Goal: Task Accomplishment & Management: Use online tool/utility

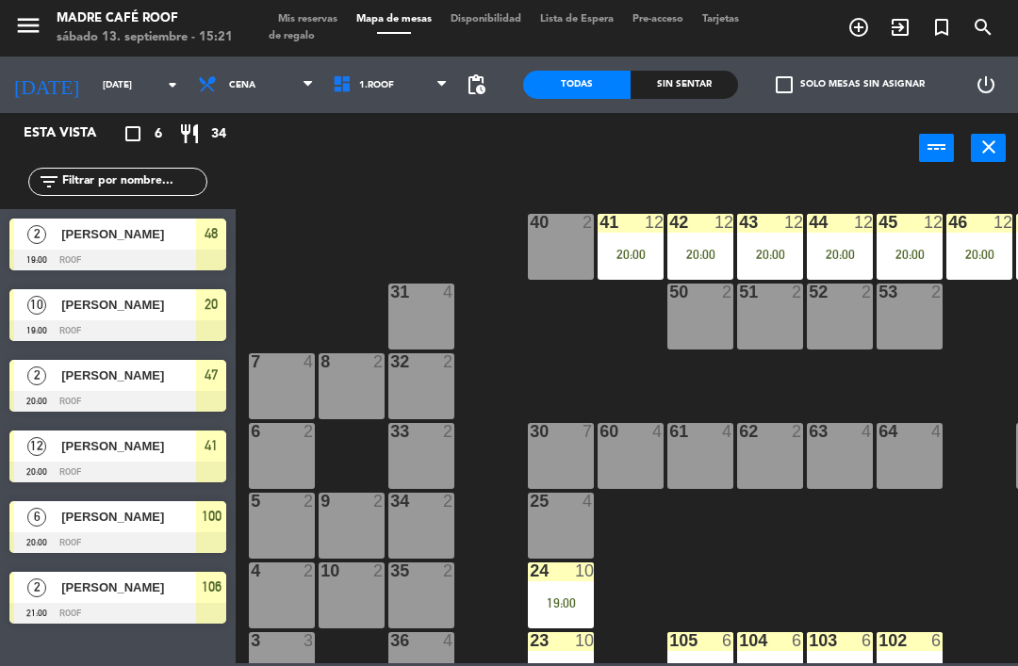
click at [127, 623] on div at bounding box center [117, 613] width 217 height 21
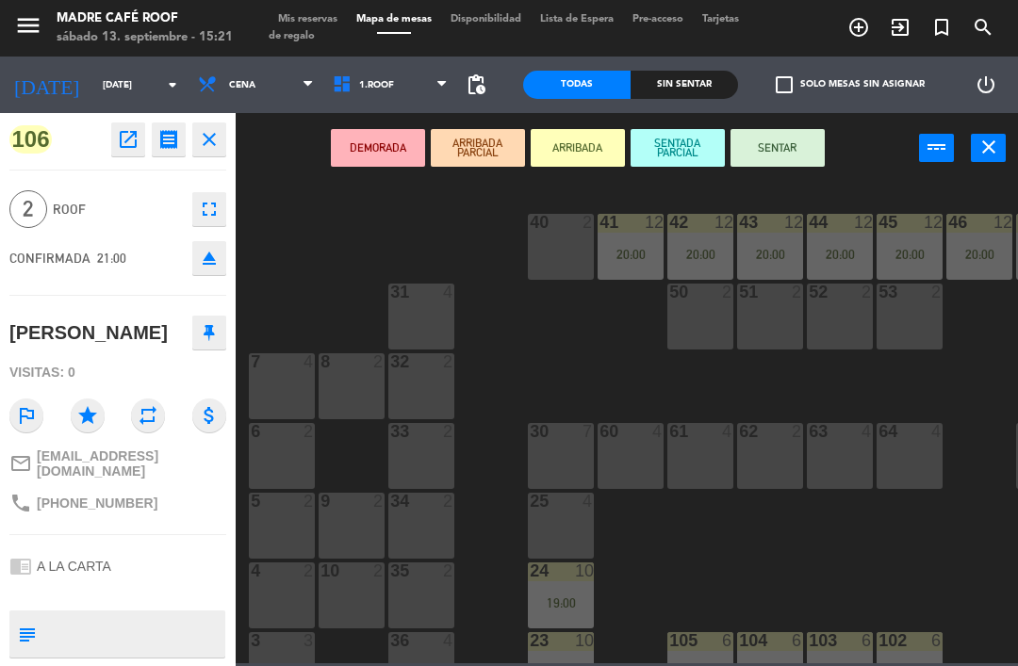
click at [211, 139] on icon "close" at bounding box center [209, 139] width 23 height 23
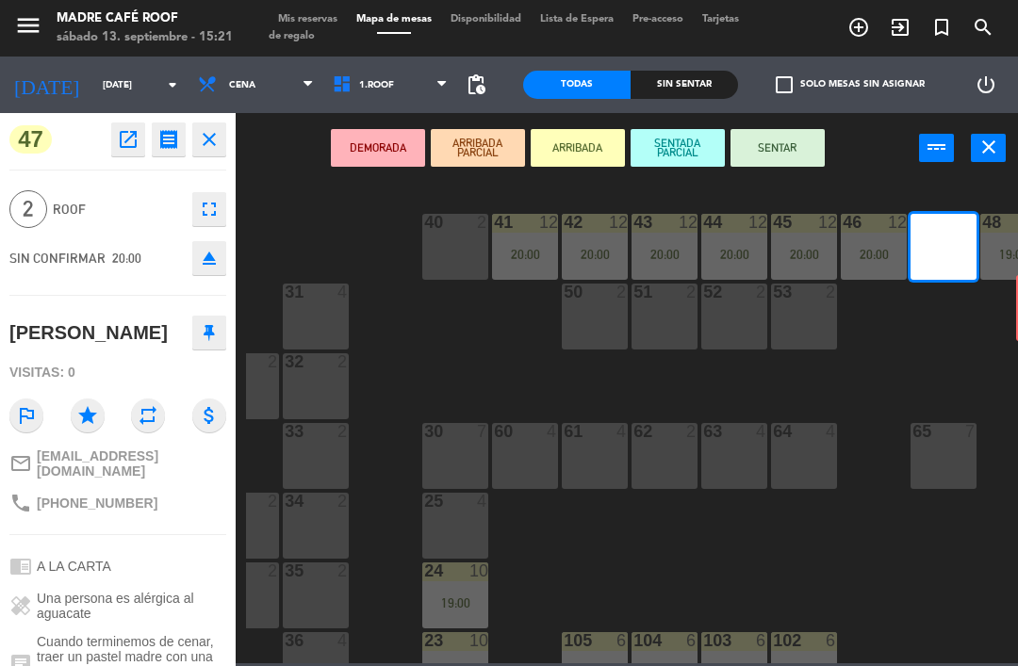
scroll to position [0, 149]
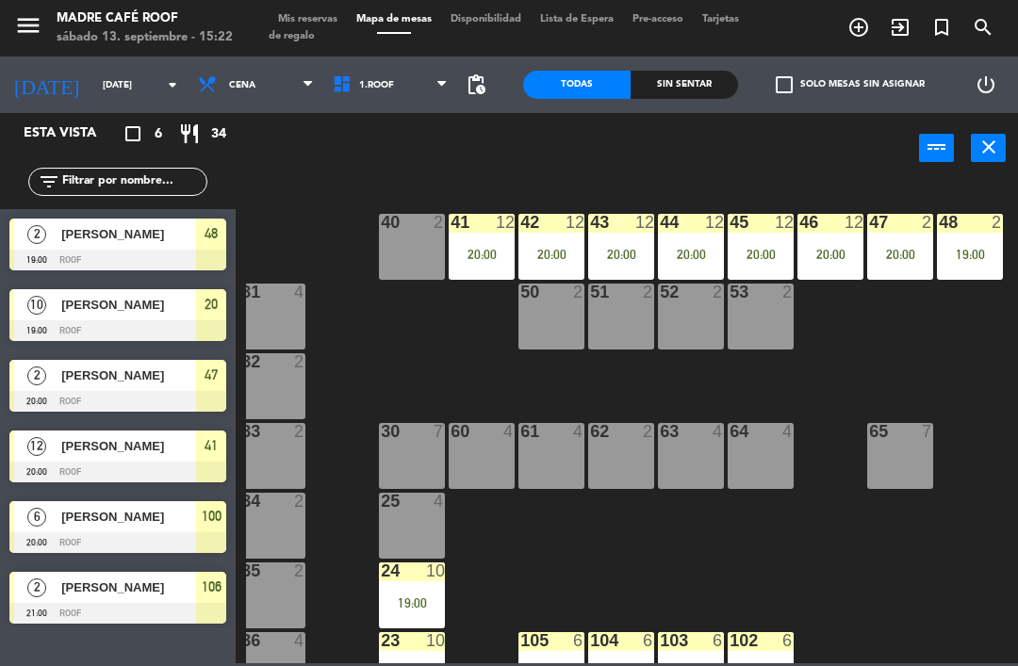
click at [1017, 295] on html "close × Madre Café Roof × chrome_reader_mode Listado de Reservas account_box Cl…" at bounding box center [509, 333] width 1018 height 666
click at [102, 86] on input "[DATE]" at bounding box center [157, 85] width 129 height 29
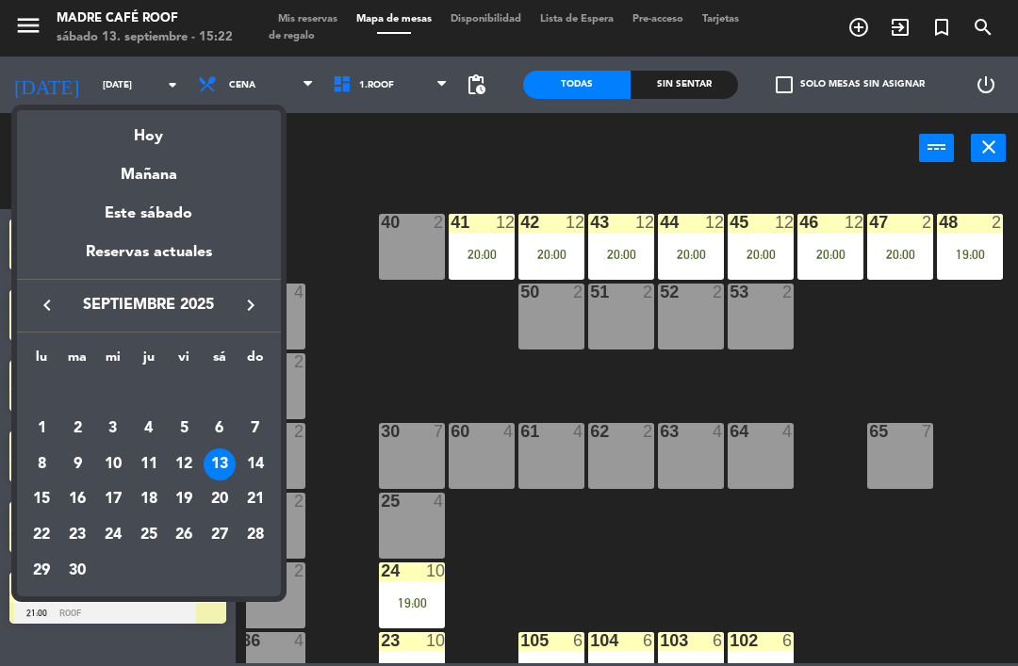
click at [155, 141] on div "Hoy" at bounding box center [149, 129] width 264 height 39
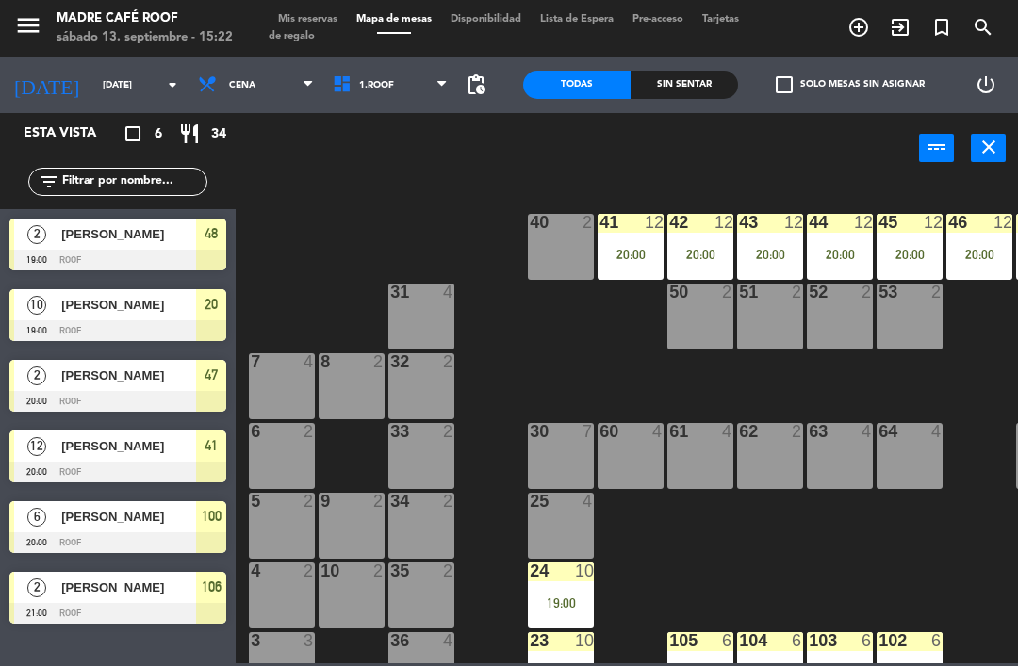
click at [93, 71] on input "[DATE]" at bounding box center [157, 85] width 129 height 29
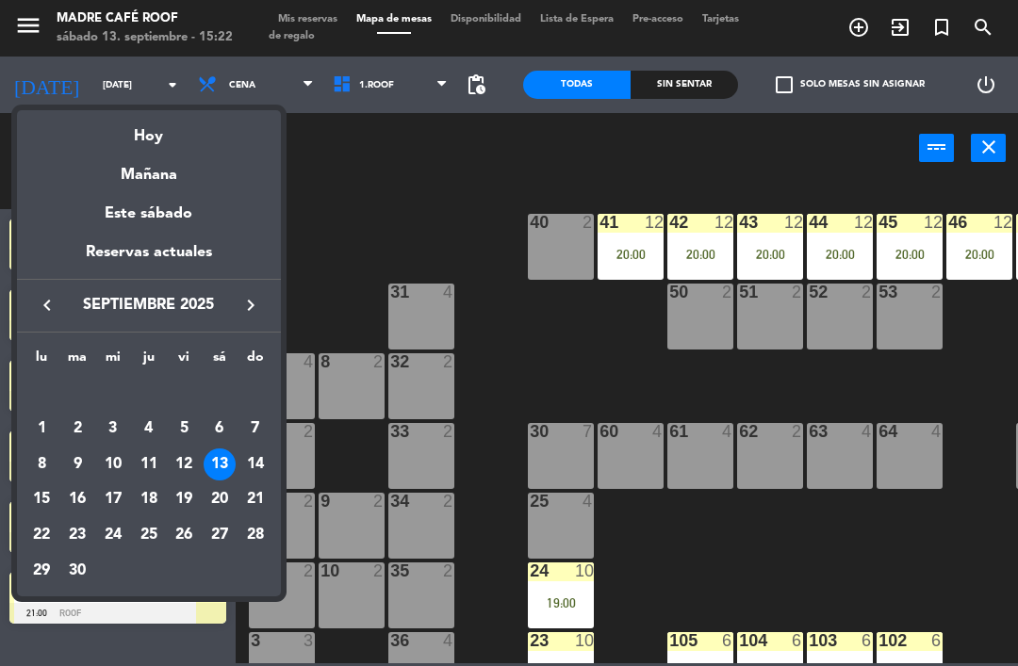
click at [256, 469] on div "14" at bounding box center [255, 465] width 32 height 32
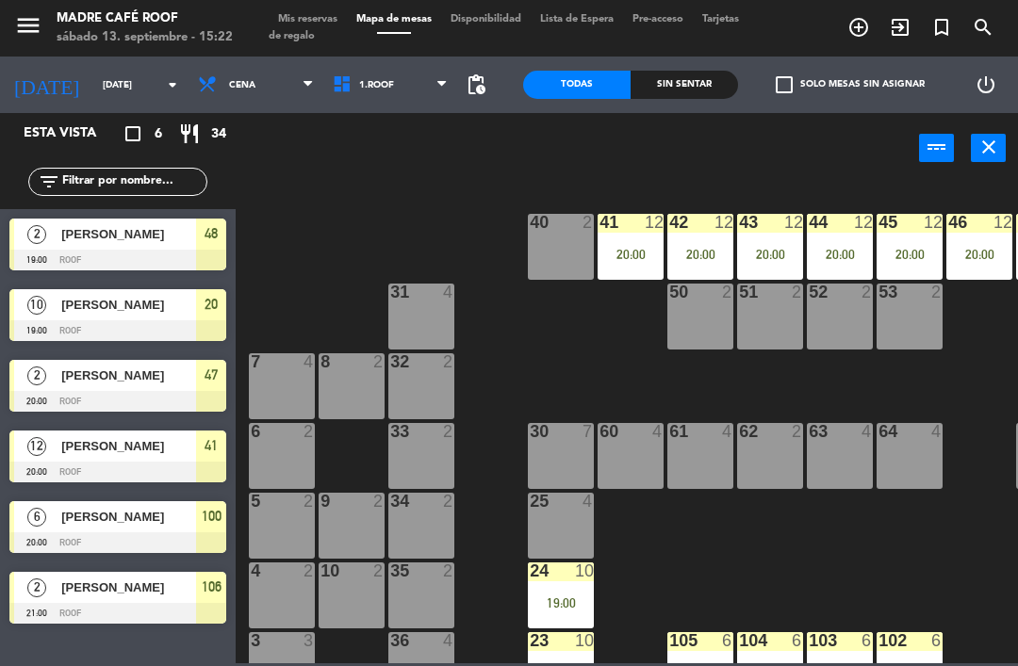
type input "[DATE]"
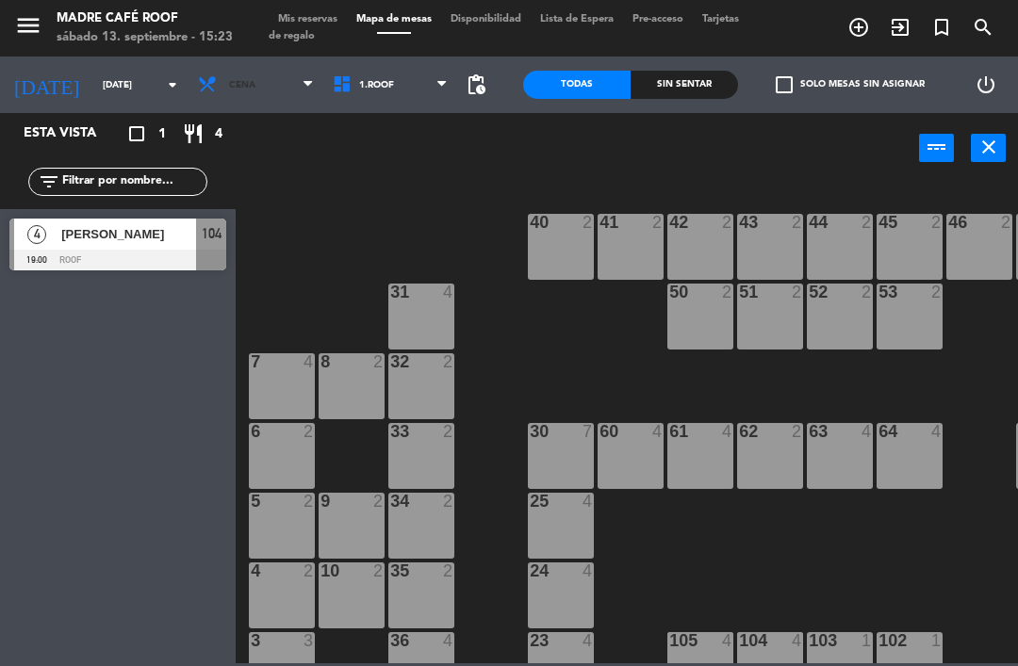
click at [229, 82] on span "Cena" at bounding box center [242, 85] width 26 height 10
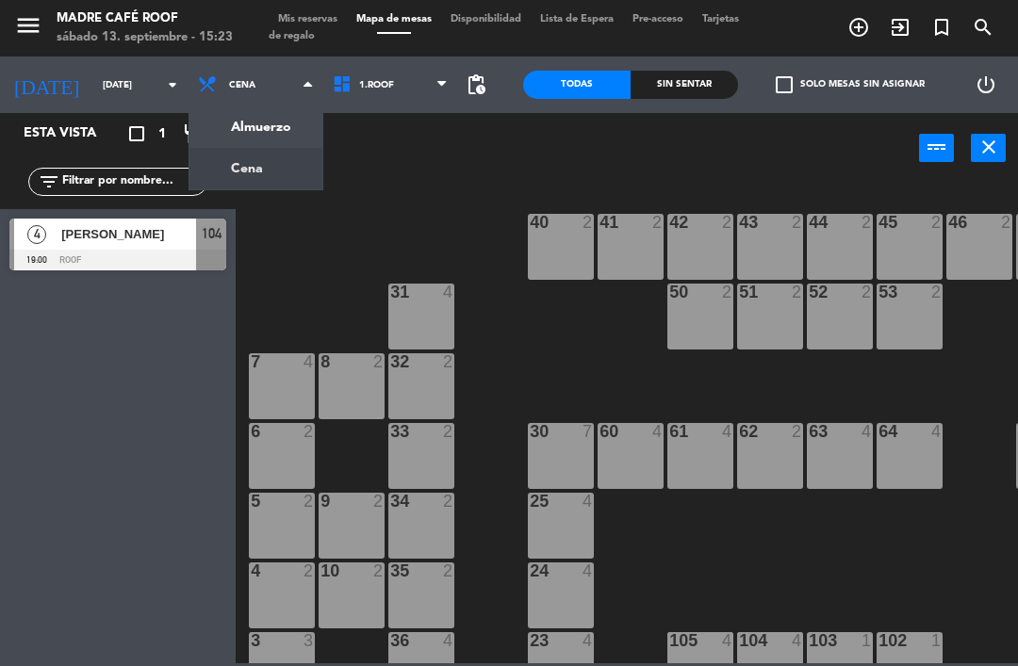
click at [239, 131] on ng-component "menu Madre Café Roof [DATE] 13. septiembre - 15:23 Mis reservas Mapa de mesas D…" at bounding box center [509, 331] width 1018 height 663
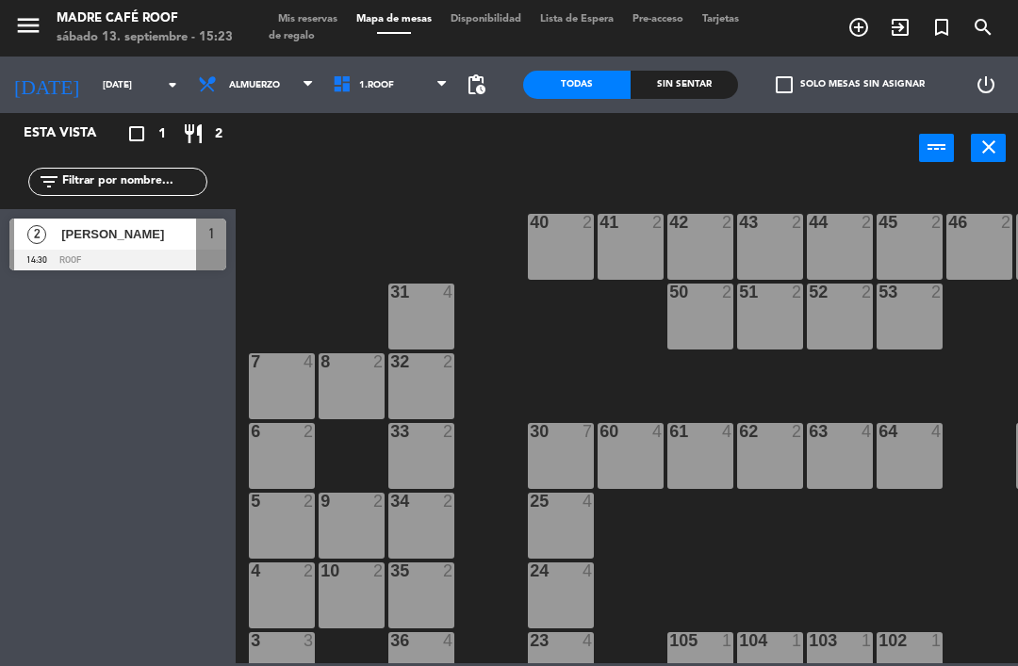
click at [109, 341] on div "Esta vista crop_square 1 restaurant 2 filter_list 2 [PERSON_NAME] 14:30 Roof 1" at bounding box center [118, 389] width 236 height 553
click at [124, 222] on div "[PERSON_NAME]" at bounding box center [127, 234] width 137 height 31
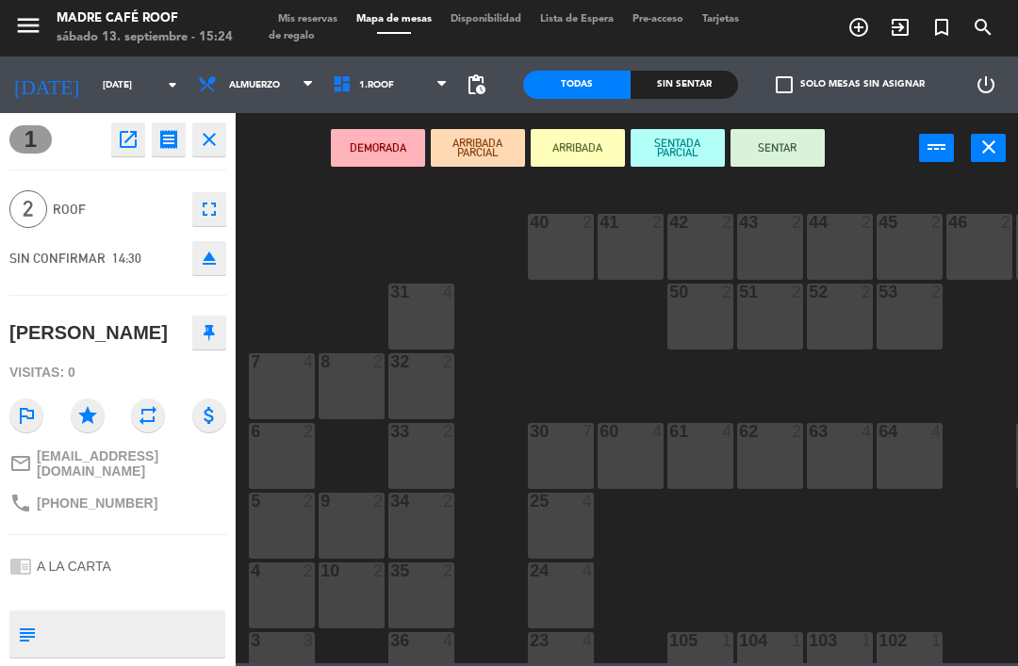
click at [573, 144] on button "ARRIBADA" at bounding box center [578, 148] width 94 height 38
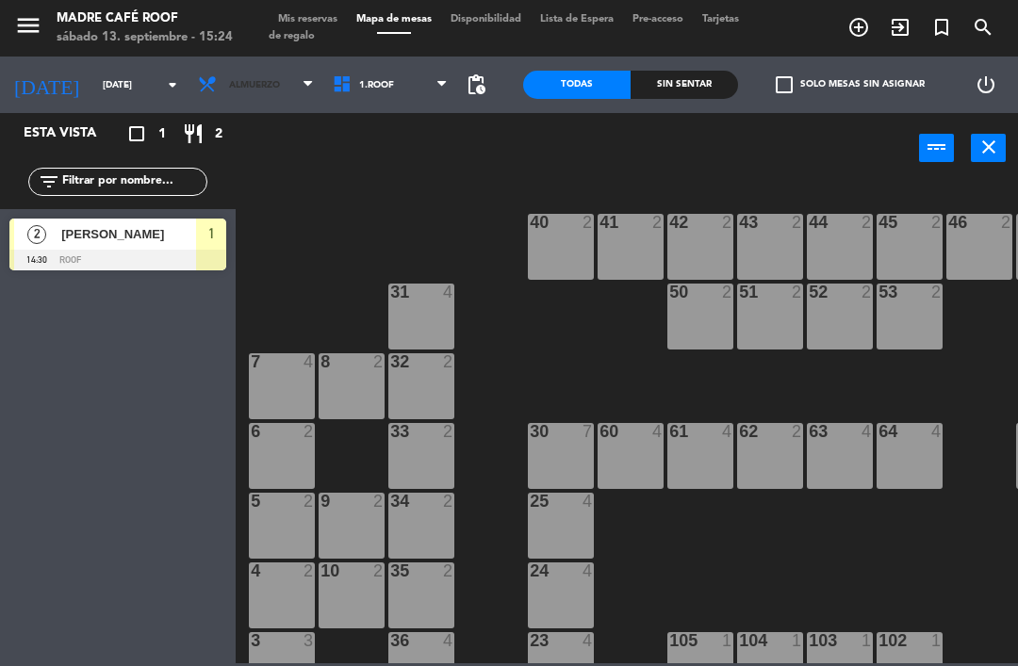
click at [237, 80] on span "Almuerzo" at bounding box center [254, 85] width 51 height 10
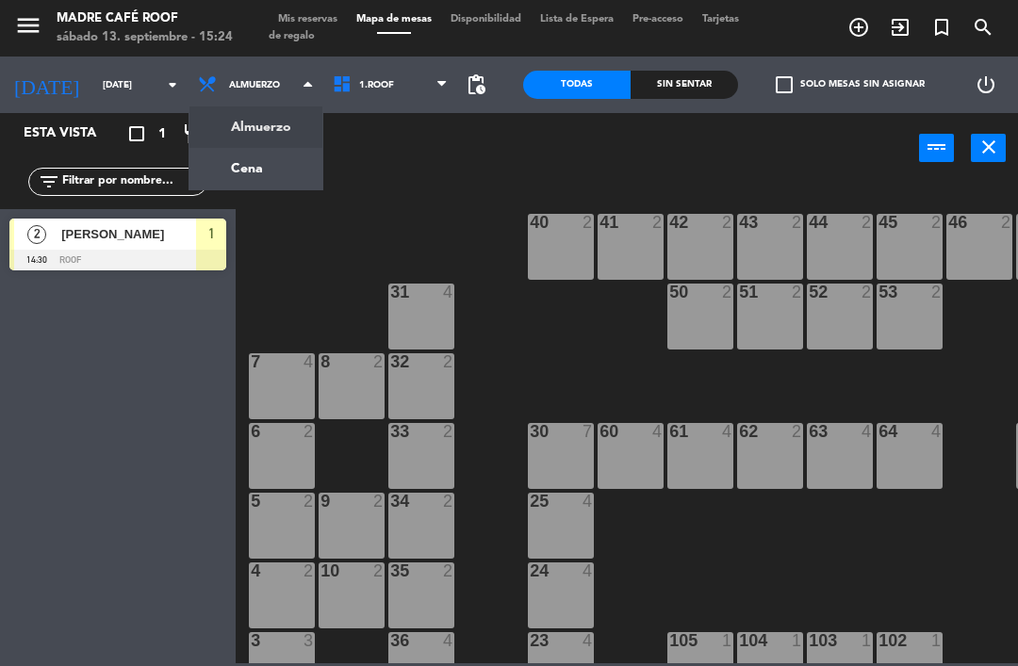
click at [229, 164] on ng-component "menu Madre Café Roof [DATE] 13. septiembre - 15:24 Mis reservas Mapa de mesas D…" at bounding box center [509, 331] width 1018 height 663
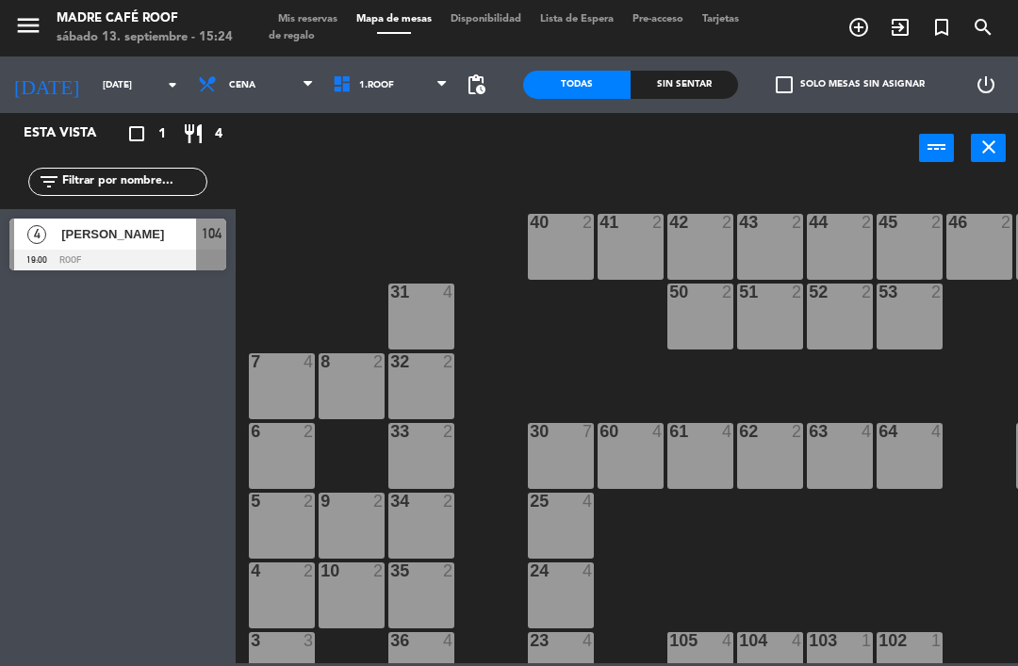
click at [118, 221] on div "[PERSON_NAME]" at bounding box center [127, 234] width 137 height 31
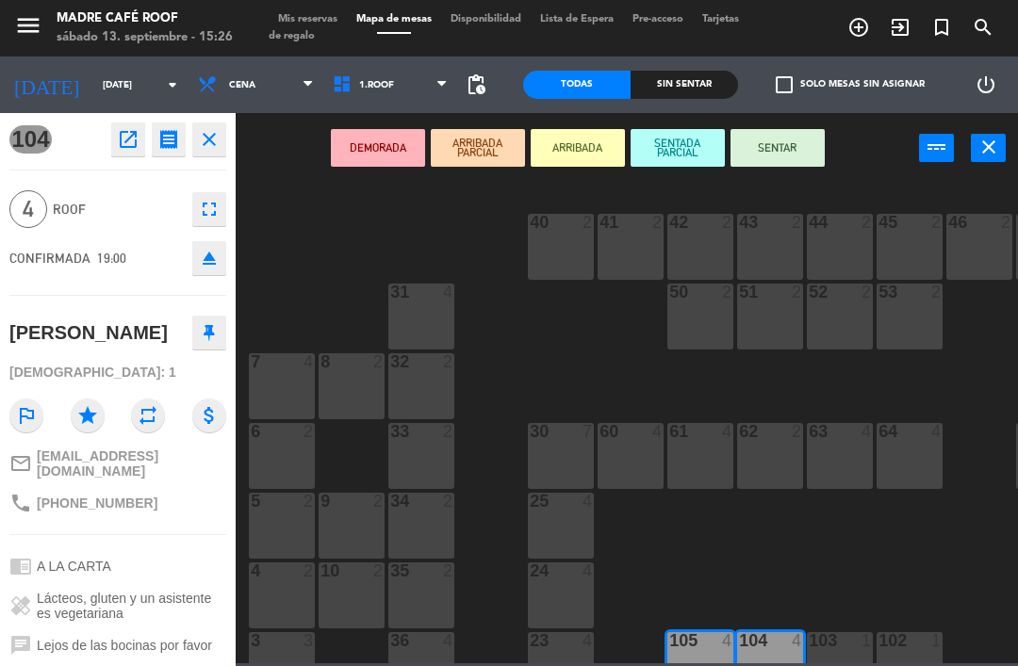
click at [572, 133] on button "ARRIBADA" at bounding box center [578, 148] width 94 height 38
